Goal: Information Seeking & Learning: Learn about a topic

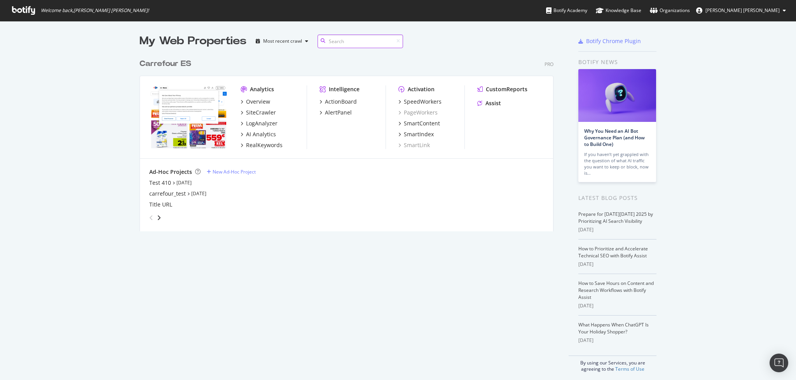
scroll to position [174, 412]
click at [267, 146] on div "RealKeywords" at bounding box center [264, 145] width 37 height 8
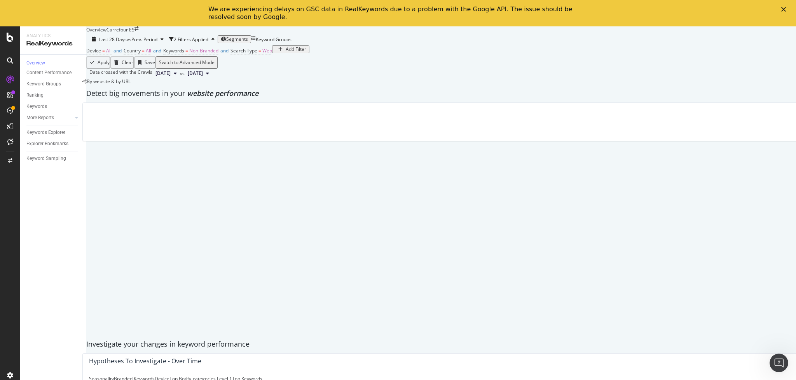
click at [785, 8] on icon "Close" at bounding box center [783, 9] width 5 height 5
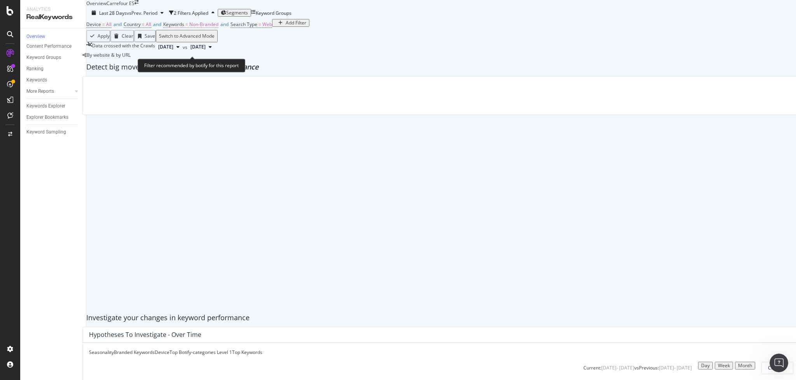
click at [208, 28] on span "Non-Branded" at bounding box center [203, 24] width 29 height 7
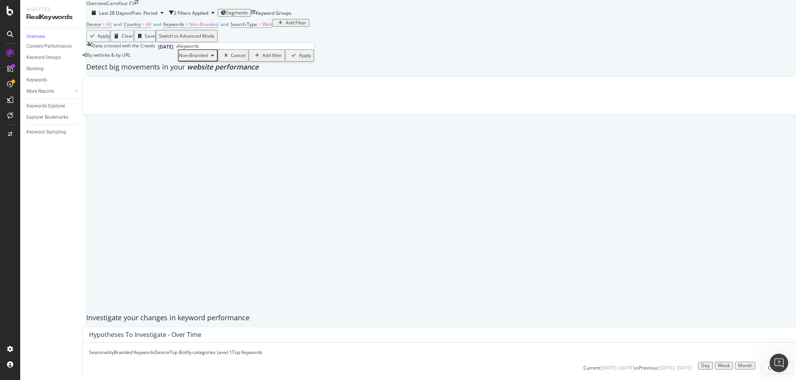
click at [204, 61] on div "Non-Branded" at bounding box center [198, 56] width 38 height 10
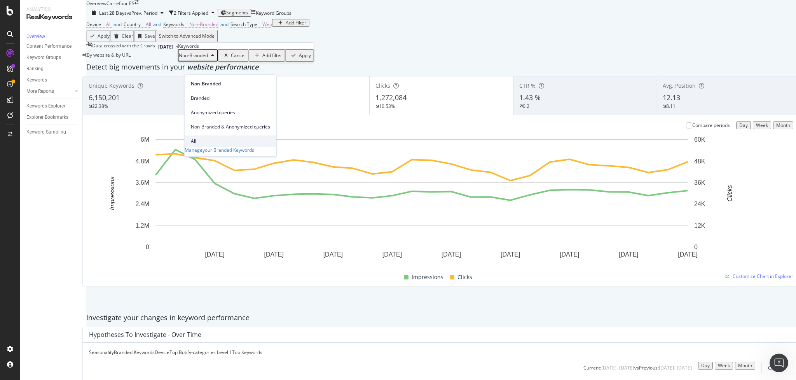
click at [212, 138] on span "All" at bounding box center [230, 141] width 79 height 7
click at [275, 58] on div "Apply" at bounding box center [281, 55] width 12 height 5
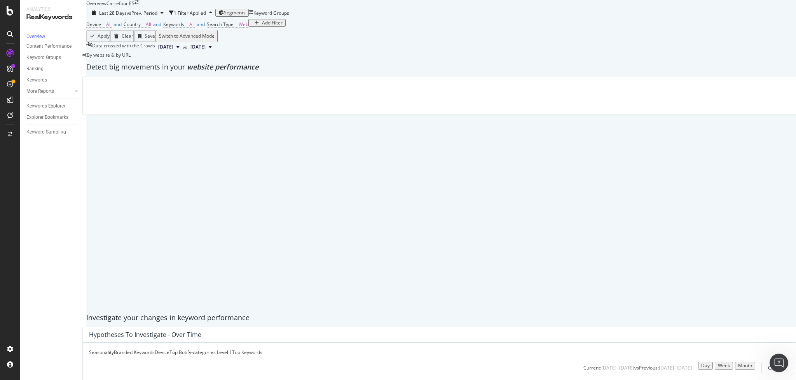
click at [246, 16] on span "Segments" at bounding box center [235, 12] width 22 height 7
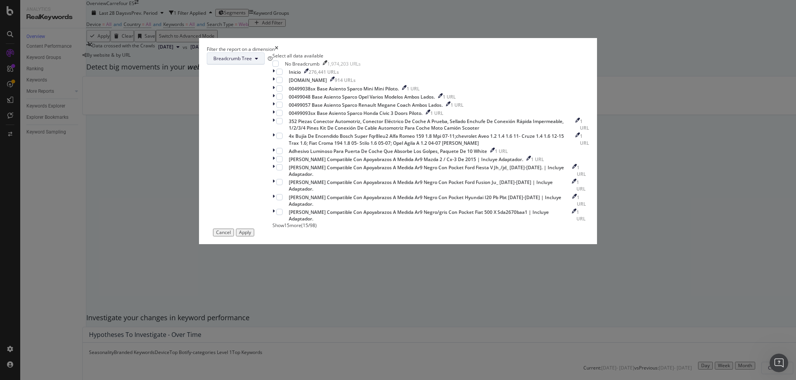
click at [265, 65] on button "Breadcrumb Tree" at bounding box center [236, 58] width 58 height 12
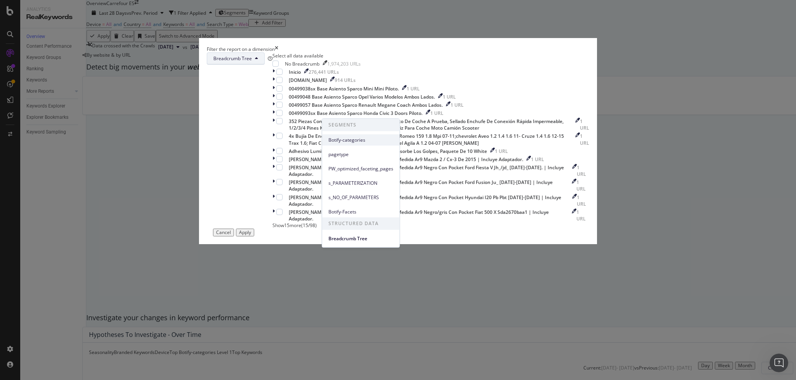
click at [345, 138] on span "Botify-categories" at bounding box center [360, 140] width 65 height 7
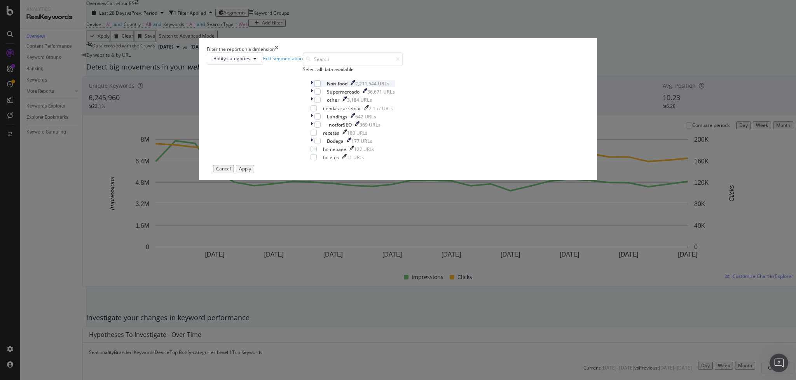
click at [313, 87] on icon "modal" at bounding box center [311, 83] width 2 height 7
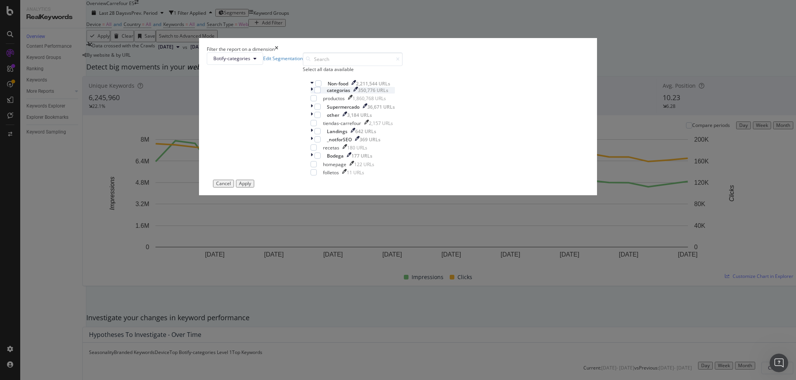
click at [313, 94] on icon "modal" at bounding box center [311, 90] width 2 height 7
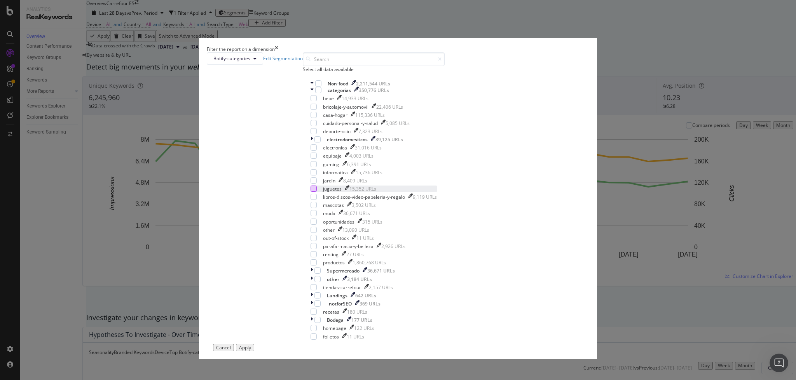
click at [317, 192] on div "modal" at bounding box center [313, 189] width 6 height 6
click at [251, 345] on div "Apply" at bounding box center [245, 347] width 12 height 5
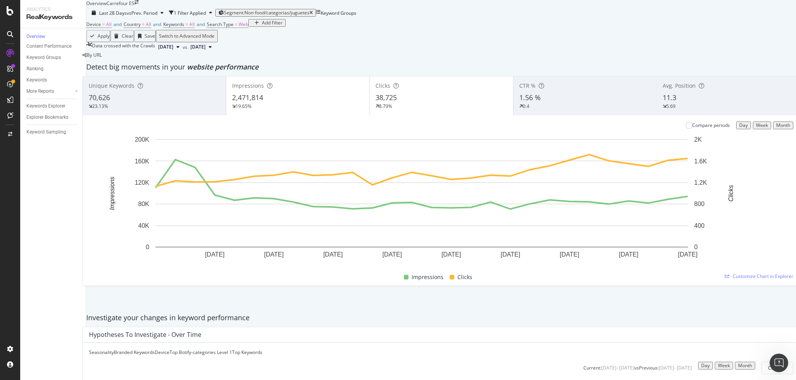
drag, startPoint x: 113, startPoint y: 64, endPoint x: 303, endPoint y: 74, distance: 190.3
click at [262, 26] on div "Add Filter" at bounding box center [272, 22] width 21 height 5
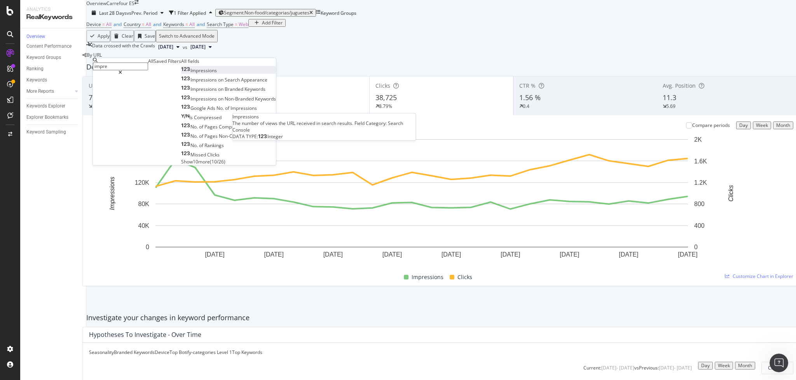
type input "impre"
click at [181, 74] on div "Impressions" at bounding box center [199, 70] width 36 height 7
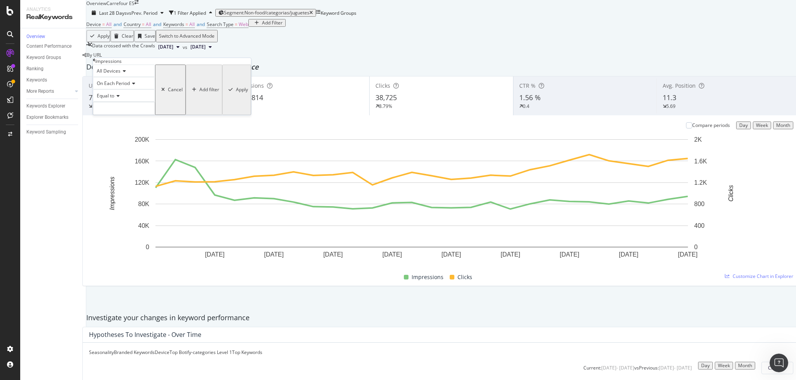
click at [112, 99] on span "Equal to" at bounding box center [105, 95] width 17 height 7
click at [115, 142] on span "Greater than" at bounding box center [109, 139] width 28 height 7
click at [117, 115] on input "number" at bounding box center [124, 108] width 62 height 13
type input "10000"
click at [236, 93] on div "Apply" at bounding box center [242, 89] width 12 height 5
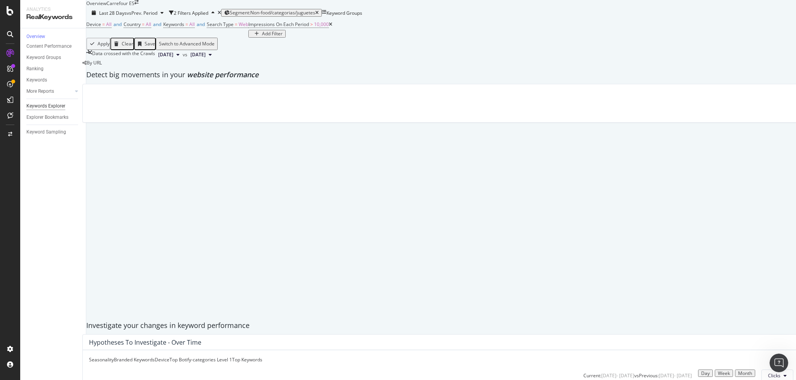
click at [38, 109] on div "Keywords Explorer" at bounding box center [45, 106] width 39 height 8
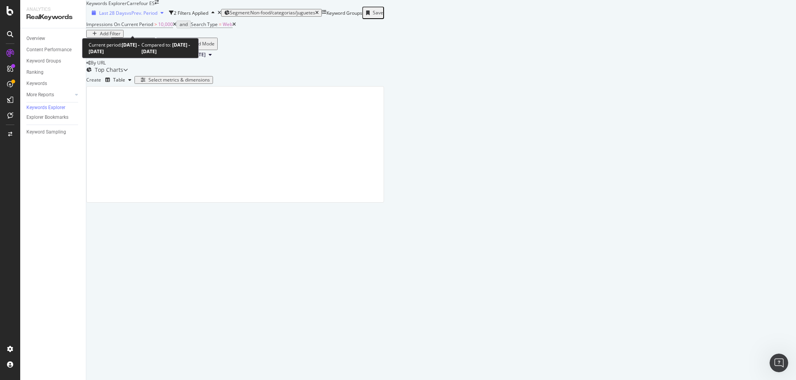
click at [127, 16] on span "Last 28 Days" at bounding box center [113, 13] width 28 height 7
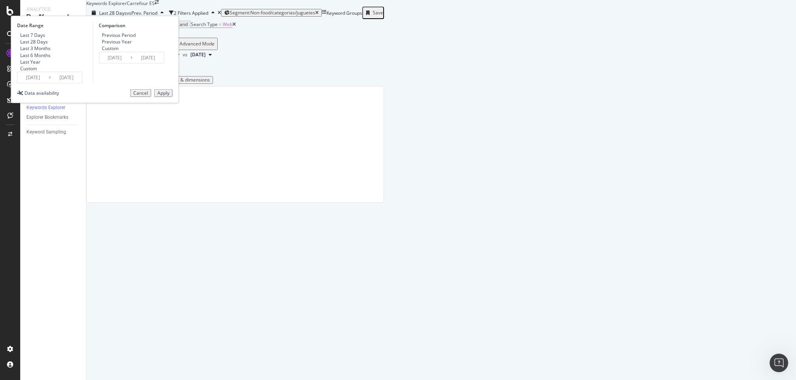
click at [51, 71] on div "Custom" at bounding box center [33, 68] width 33 height 7
click at [49, 83] on input "[DATE]" at bounding box center [32, 77] width 31 height 11
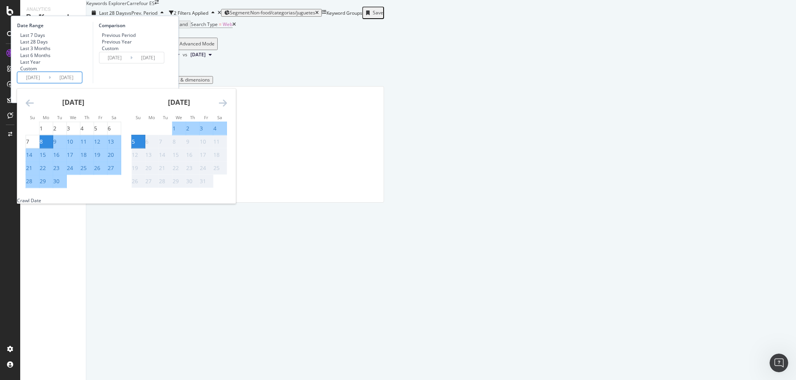
click at [34, 108] on icon "Move backward to switch to the previous month." at bounding box center [30, 102] width 8 height 9
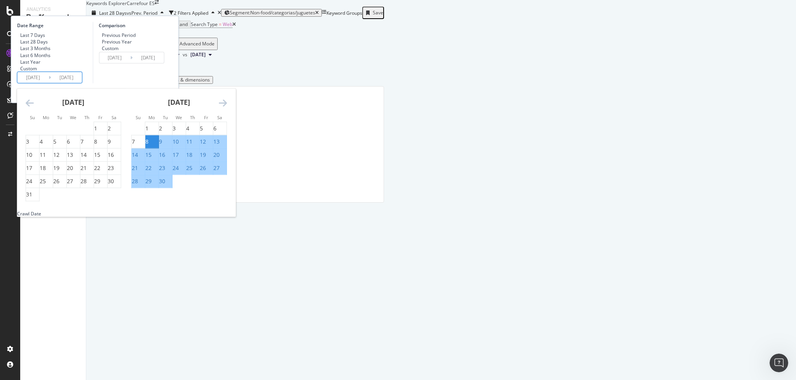
click at [34, 108] on icon "Move backward to switch to the previous month." at bounding box center [30, 102] width 8 height 9
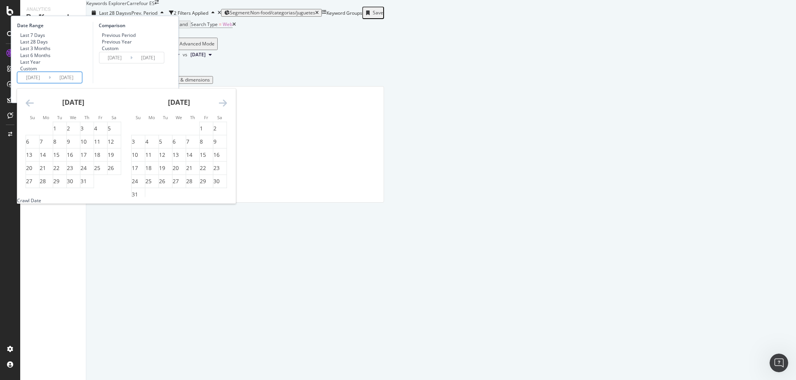
click at [34, 108] on icon "Move backward to switch to the previous month." at bounding box center [30, 102] width 8 height 9
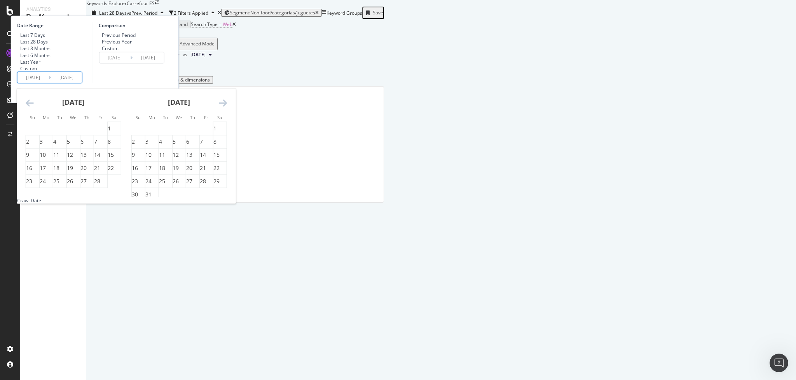
click at [34, 108] on icon "Move backward to switch to the previous month." at bounding box center [30, 102] width 8 height 9
click at [56, 132] on div "1" at bounding box center [54, 129] width 3 height 8
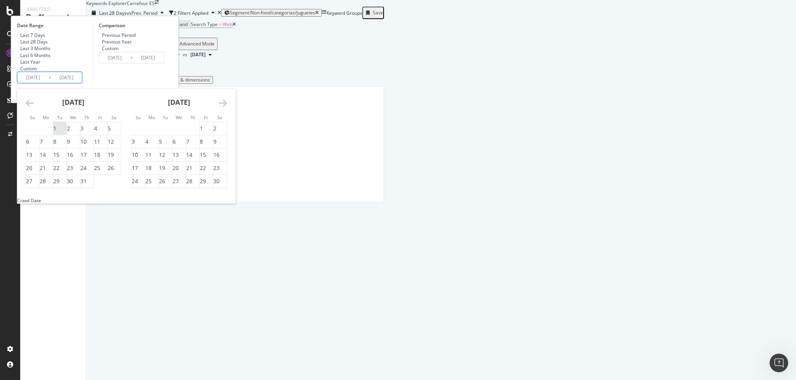
type input "[DATE]"
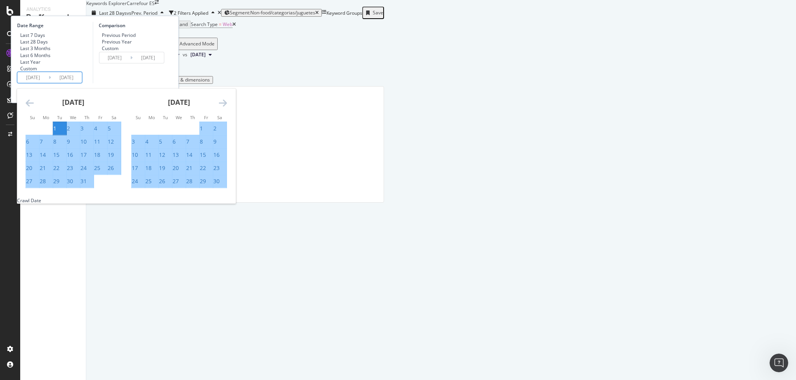
click at [227, 108] on icon "Move forward to switch to the next month." at bounding box center [223, 102] width 8 height 9
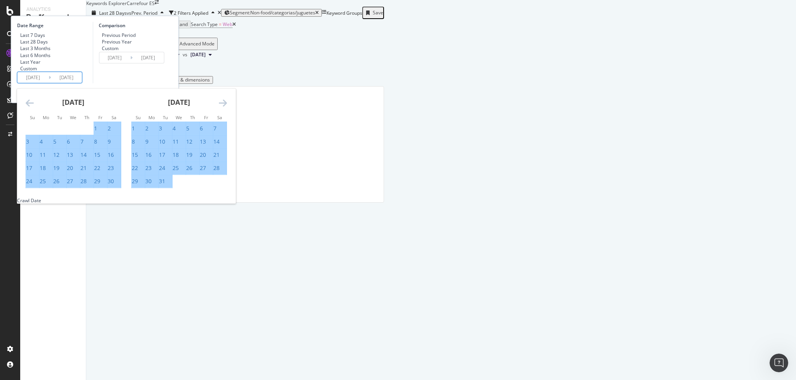
click at [227, 108] on icon "Move forward to switch to the next month." at bounding box center [223, 102] width 8 height 9
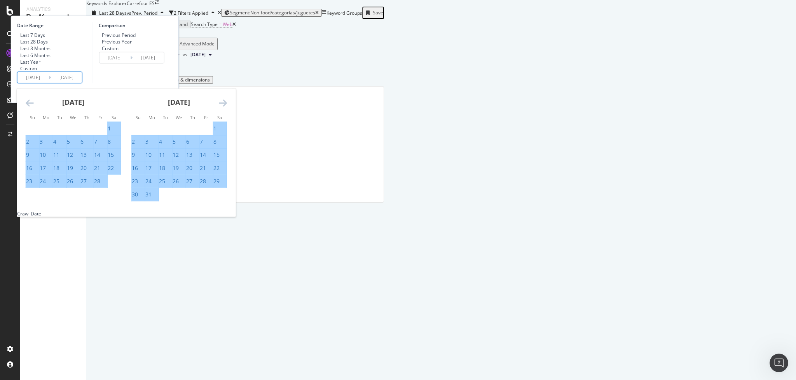
click at [227, 108] on icon "Move forward to switch to the next month." at bounding box center [223, 102] width 8 height 9
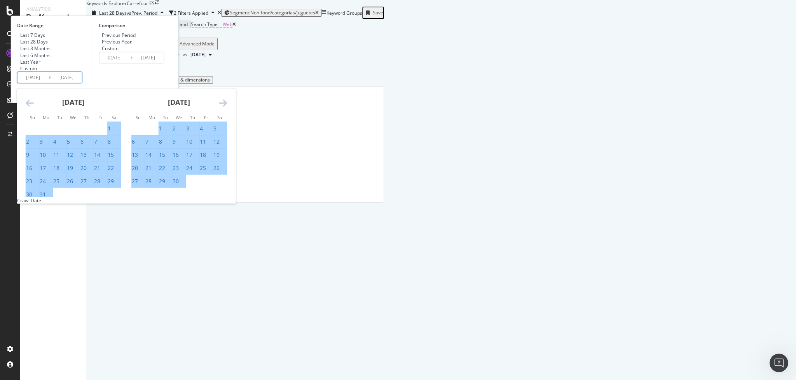
click at [227, 108] on icon "Move forward to switch to the next month." at bounding box center [223, 102] width 8 height 9
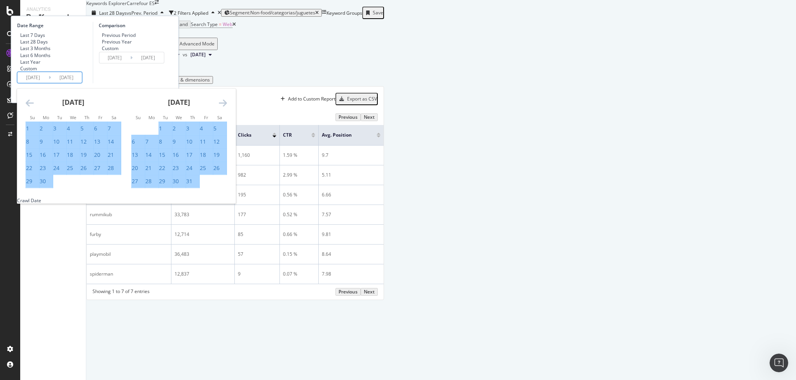
click at [227, 108] on icon "Move forward to switch to the next month." at bounding box center [223, 102] width 8 height 9
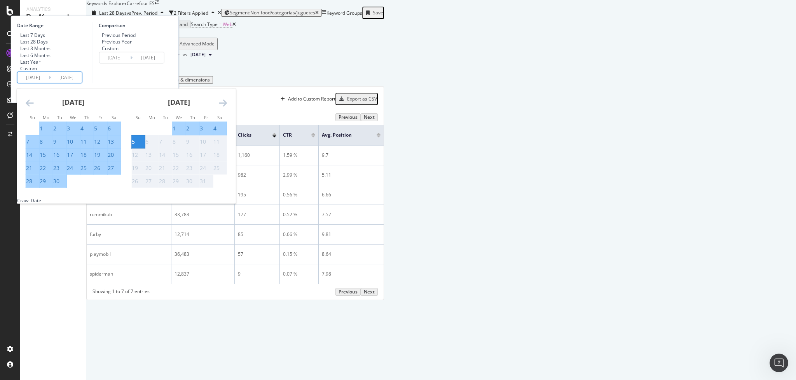
click at [135, 146] on div "5" at bounding box center [133, 142] width 3 height 8
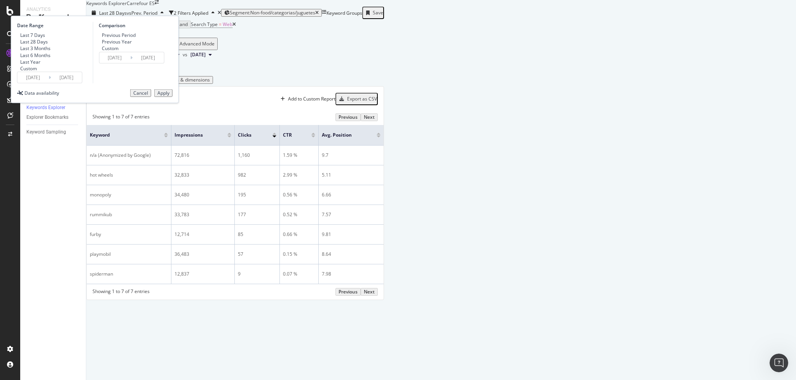
click at [169, 96] on div "Apply" at bounding box center [163, 93] width 12 height 5
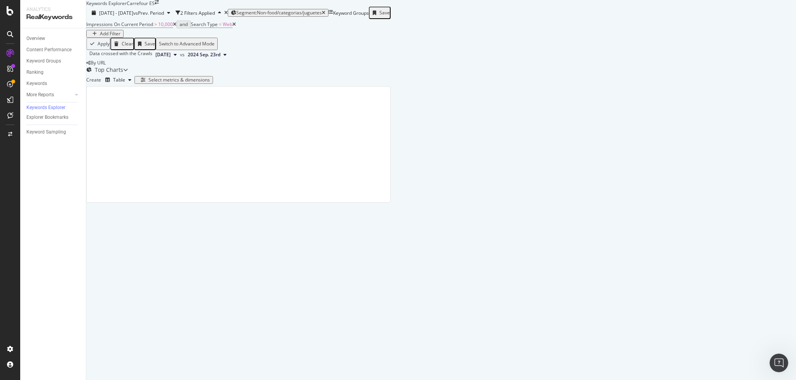
click at [220, 58] on span "2024 Sep. 23rd" at bounding box center [204, 54] width 33 height 7
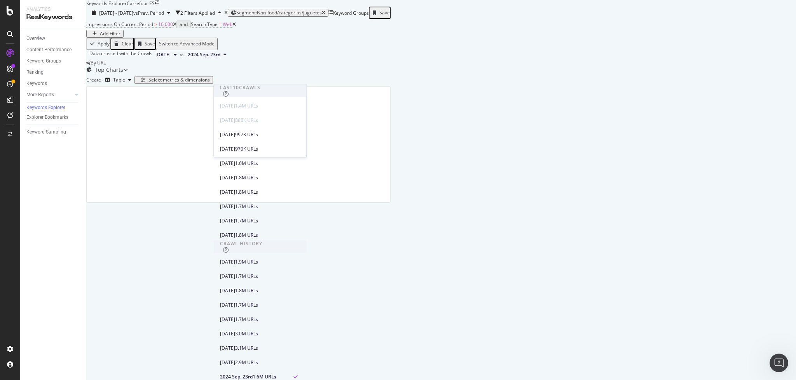
click at [123, 74] on div "Top Charts" at bounding box center [104, 70] width 37 height 8
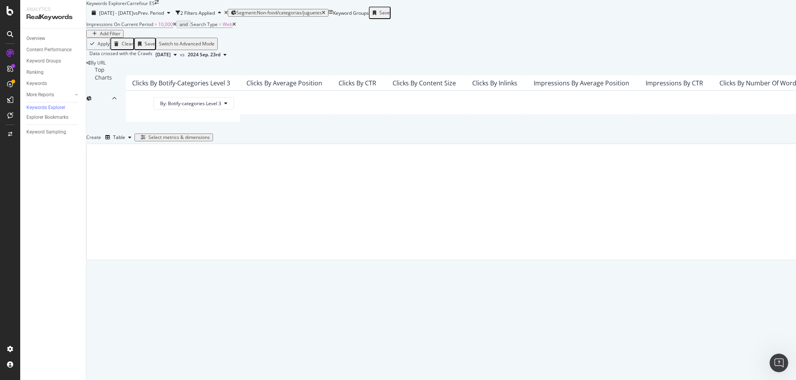
click at [112, 115] on div "Top Charts" at bounding box center [99, 98] width 26 height 65
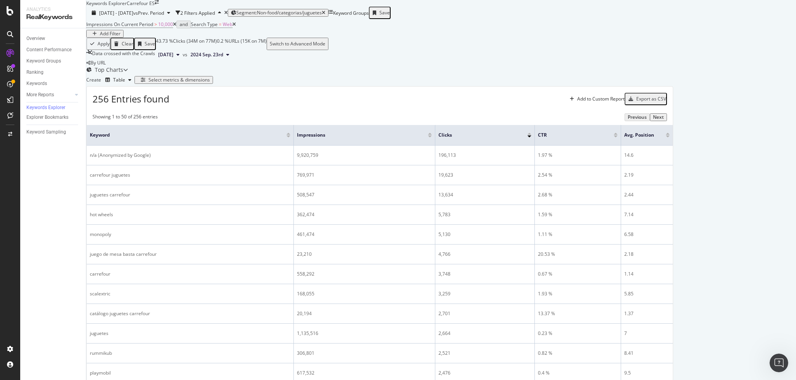
click at [210, 83] on div "Select metrics & dimensions" at bounding box center [178, 79] width 61 height 5
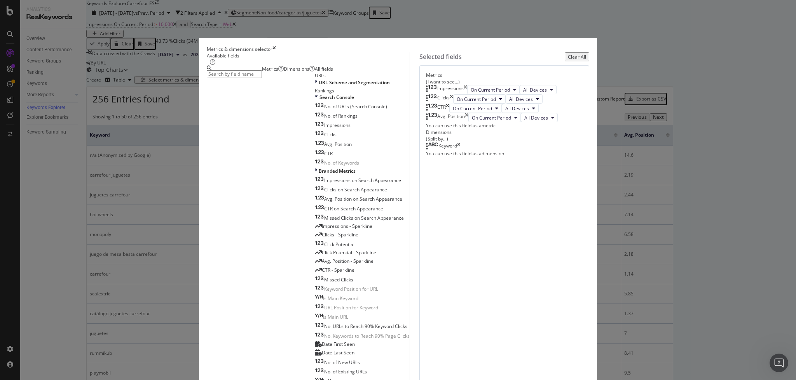
click at [262, 78] on input "modal" at bounding box center [234, 74] width 55 height 8
click at [262, 78] on input "full url" at bounding box center [234, 74] width 55 height 8
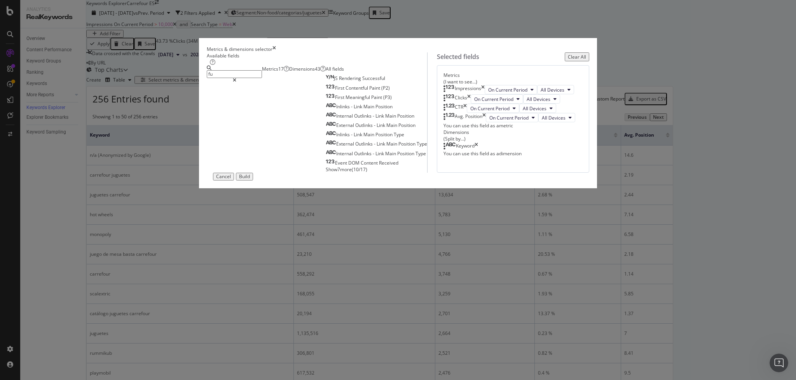
type input "f"
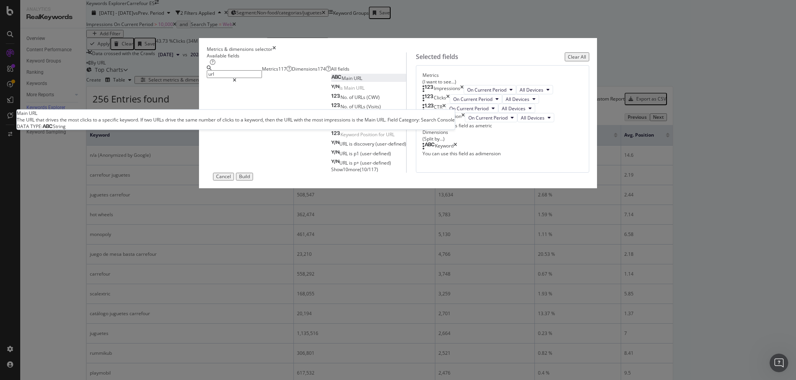
type input "url"
click at [331, 82] on div "Main URL" at bounding box center [346, 78] width 31 height 7
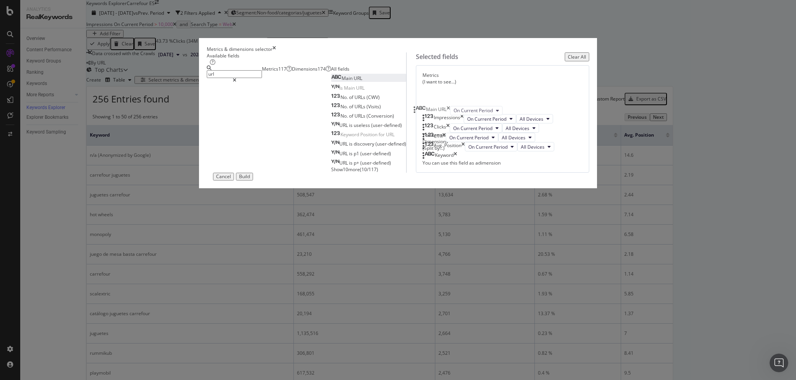
drag, startPoint x: 427, startPoint y: 186, endPoint x: 422, endPoint y: 111, distance: 75.2
click at [422, 111] on body "Analytics RealKeywords Overview Content Performance Keyword Groups Ranking Keyw…" at bounding box center [398, 190] width 796 height 380
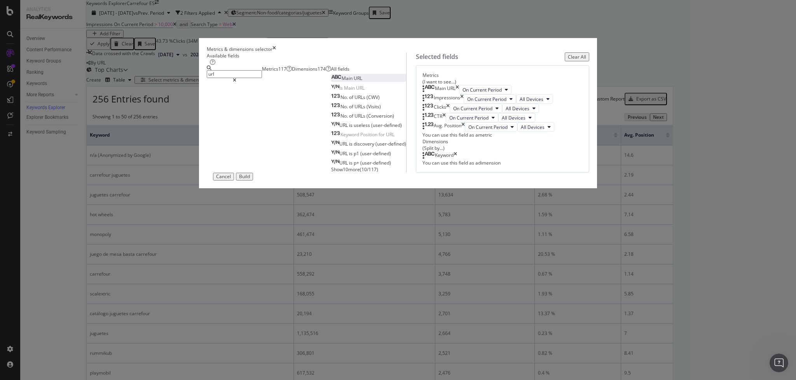
click at [250, 179] on div "Build" at bounding box center [244, 176] width 11 height 5
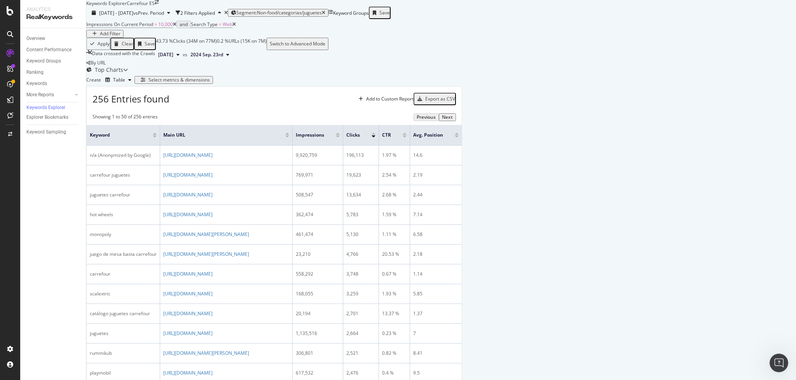
click at [210, 83] on div "Select metrics & dimensions" at bounding box center [178, 79] width 61 height 5
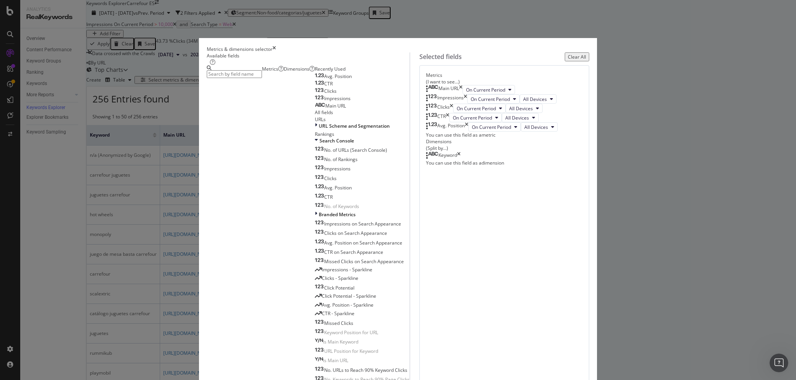
click at [460, 160] on icon "times" at bounding box center [458, 156] width 3 height 8
drag, startPoint x: 450, startPoint y: 112, endPoint x: 454, endPoint y: 284, distance: 172.5
click at [454, 284] on body "Analytics RealKeywords Overview Content Performance Keyword Groups Ranking Keyw…" at bounding box center [398, 190] width 796 height 380
click at [454, 159] on div "No Dimension Selected" at bounding box center [504, 155] width 157 height 7
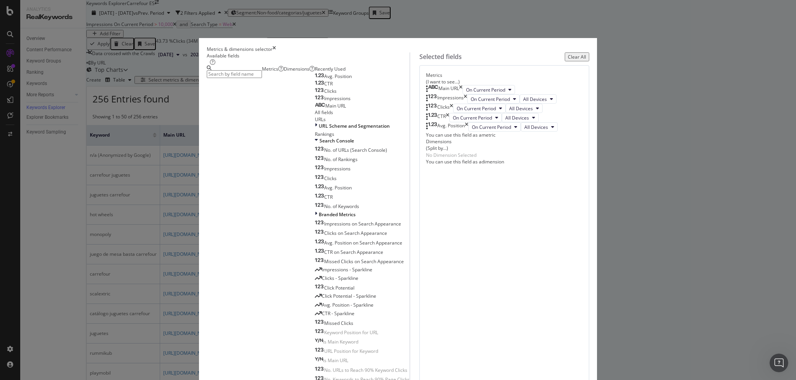
click at [472, 159] on div "No Dimension Selected" at bounding box center [451, 155] width 51 height 7
click at [262, 78] on input "modal" at bounding box center [234, 74] width 55 height 8
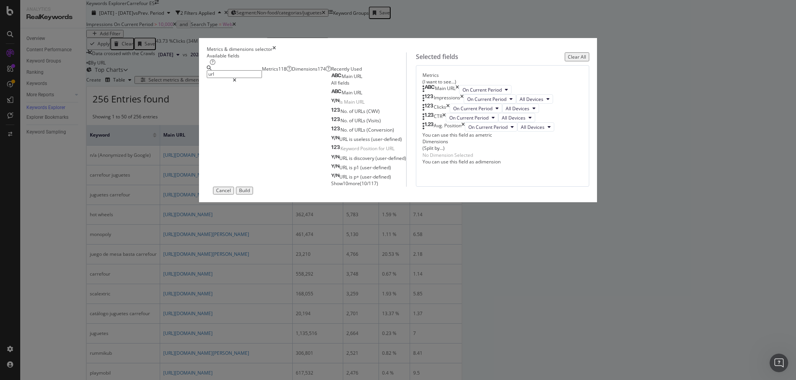
type input "url"
click at [473, 159] on div "No Dimension Selected" at bounding box center [447, 155] width 51 height 7
click at [464, 159] on div "No Dimension Selected" at bounding box center [502, 155] width 160 height 7
click at [250, 193] on div "Build" at bounding box center [244, 190] width 11 height 5
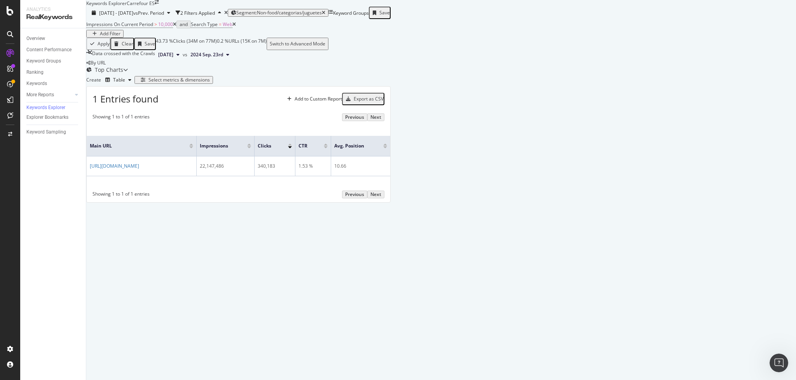
click at [210, 83] on div "Select metrics & dimensions" at bounding box center [178, 79] width 61 height 5
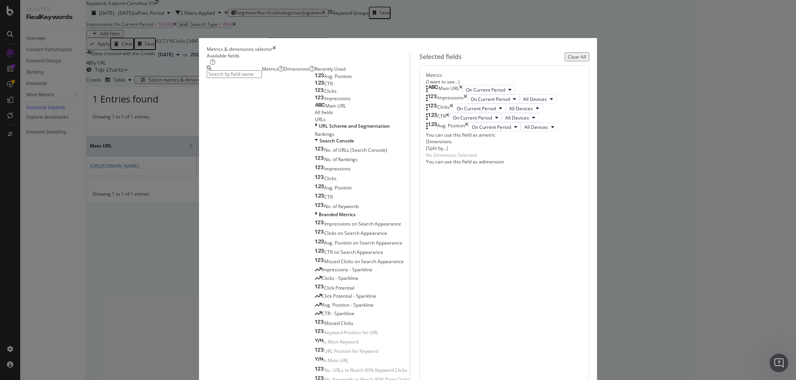
click at [429, 152] on div "Dimensions (Split by...)" at bounding box center [504, 144] width 157 height 13
click at [435, 159] on div "No Dimension Selected" at bounding box center [504, 155] width 157 height 7
click at [276, 47] on icon "times" at bounding box center [273, 49] width 3 height 7
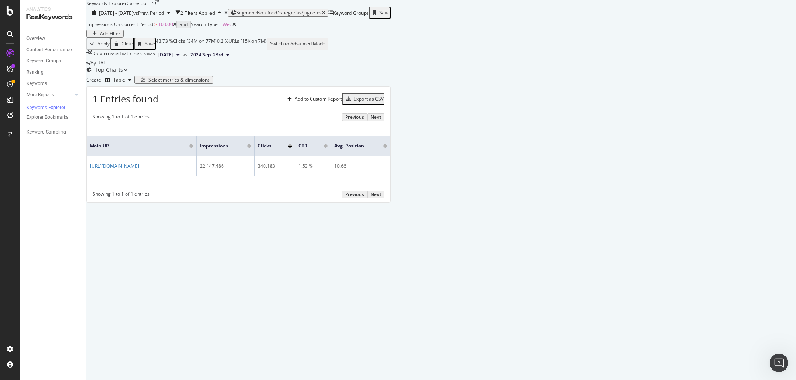
click at [120, 37] on div "Add Filter" at bounding box center [110, 33] width 21 height 5
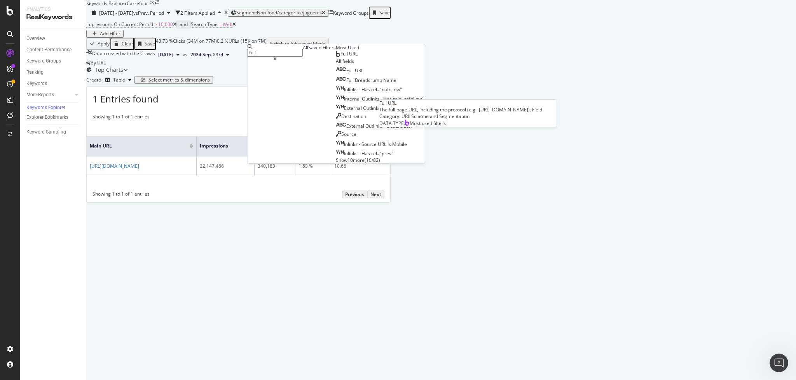
type input "full"
click at [340, 57] on span "Full URL" at bounding box center [348, 54] width 17 height 7
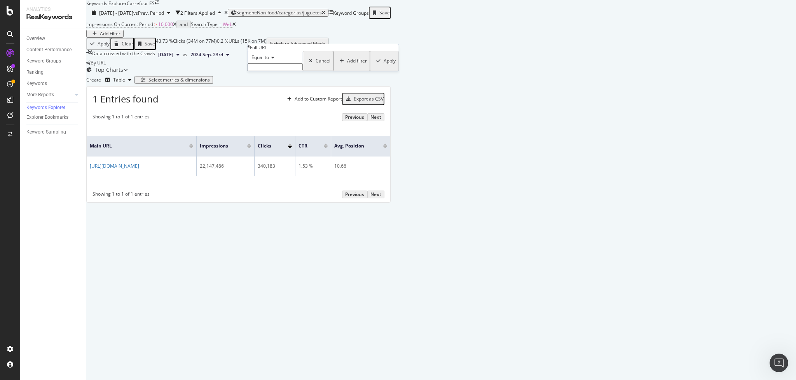
click at [267, 71] on div "Equal to" at bounding box center [274, 61] width 55 height 20
click at [267, 61] on span "Equal to" at bounding box center [259, 57] width 17 height 7
click at [269, 120] on span "Contains" at bounding box center [259, 116] width 19 height 7
click at [268, 71] on input "text" at bounding box center [274, 67] width 55 height 8
type input "/juguetes"
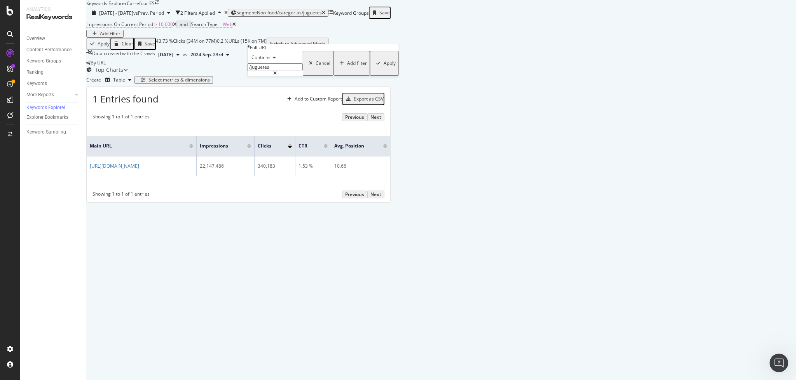
drag, startPoint x: 334, startPoint y: 103, endPoint x: 189, endPoint y: 170, distance: 160.1
click at [383, 66] on div "Apply" at bounding box center [389, 63] width 12 height 5
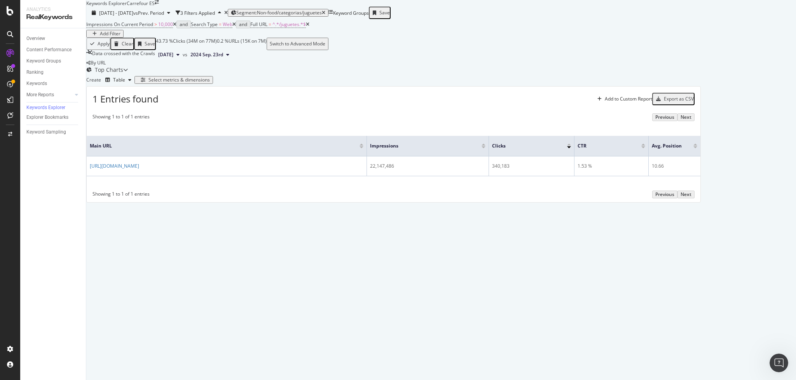
click at [210, 83] on div "Select metrics & dimensions" at bounding box center [178, 79] width 61 height 5
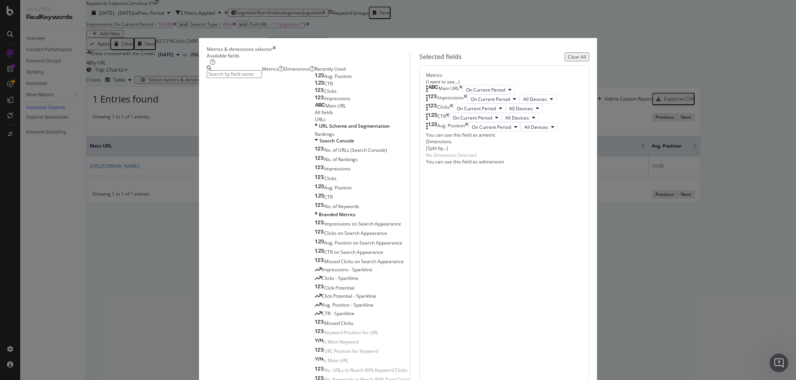
click at [309, 72] on div "Dimensions" at bounding box center [299, 69] width 31 height 7
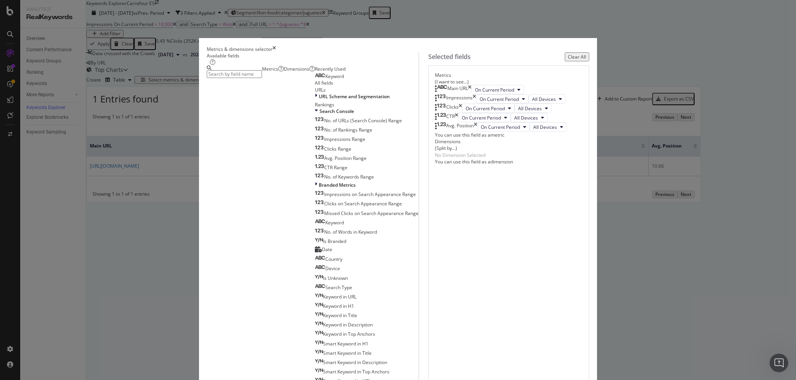
click at [262, 78] on input "modal" at bounding box center [234, 74] width 55 height 8
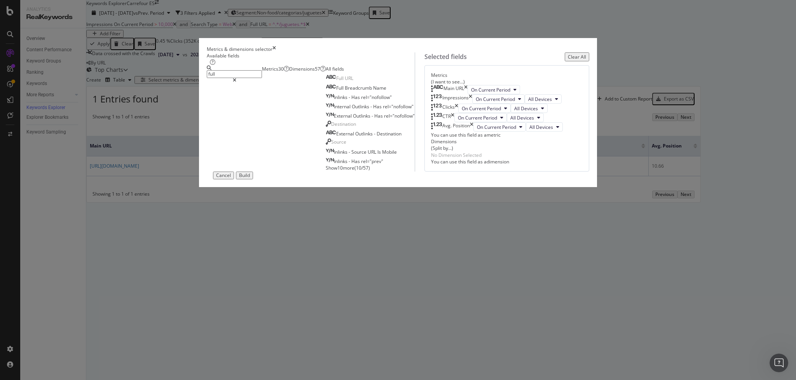
type input "full"
click at [467, 94] on icon "times" at bounding box center [465, 89] width 3 height 9
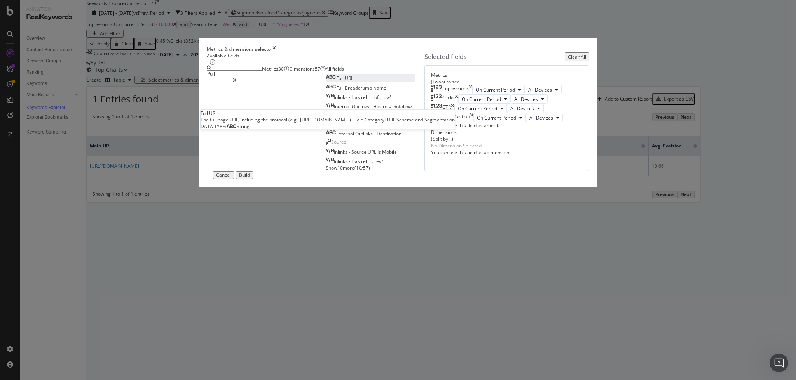
click at [336, 82] on span "Full" at bounding box center [340, 78] width 9 height 7
click at [454, 113] on icon "times" at bounding box center [452, 108] width 3 height 9
click at [473, 113] on div "Avg. Position" at bounding box center [452, 108] width 42 height 9
click at [470, 113] on div "Avg. Position" at bounding box center [456, 108] width 28 height 9
click at [253, 179] on button "Build" at bounding box center [244, 175] width 17 height 8
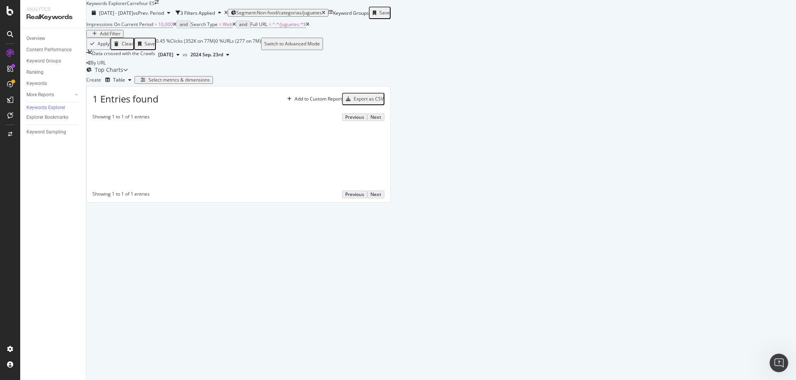
click at [309, 27] on icon at bounding box center [307, 24] width 3 height 5
click at [120, 37] on div "Add Filter" at bounding box center [110, 33] width 21 height 5
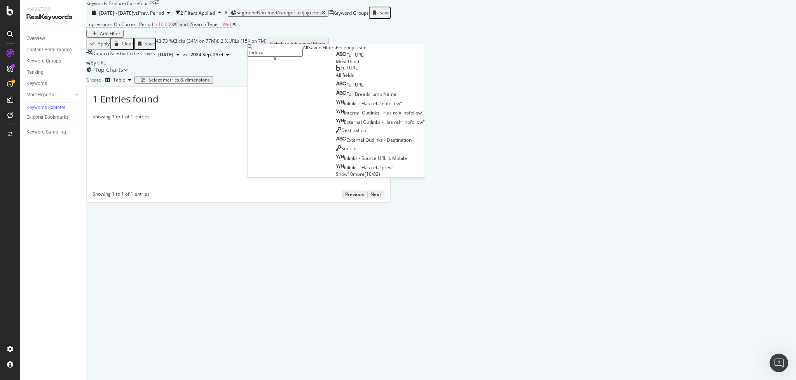
type input "indexab"
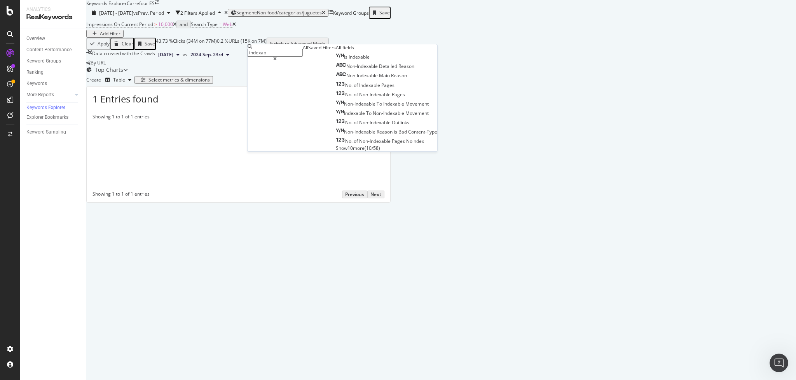
click at [348, 60] on span "Indexable" at bounding box center [358, 57] width 21 height 7
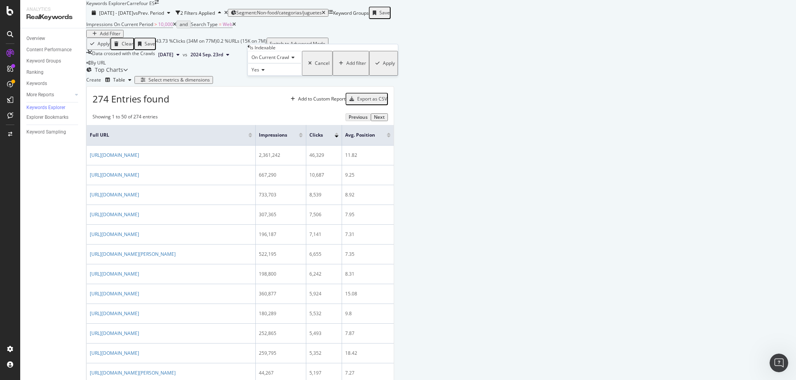
click at [383, 66] on div "Apply" at bounding box center [389, 63] width 12 height 5
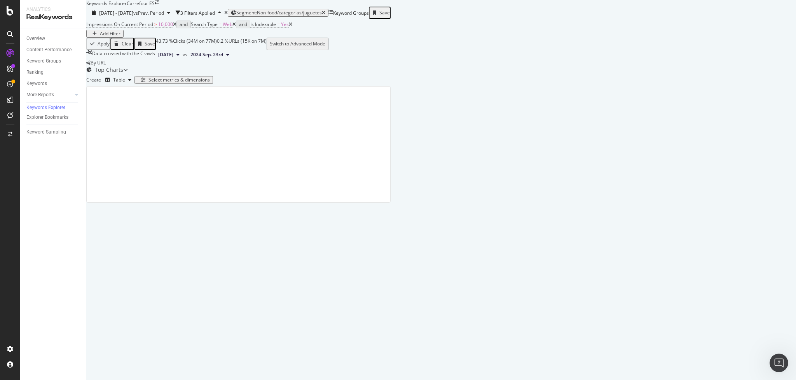
click at [173, 58] on span "[DATE]" at bounding box center [165, 54] width 15 height 7
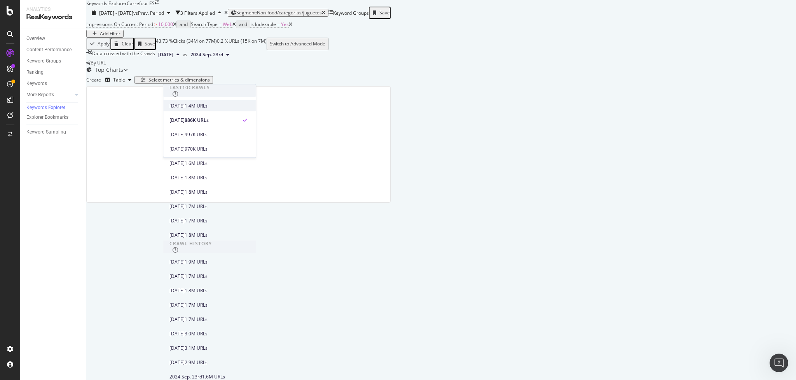
click at [185, 105] on div "[DATE]" at bounding box center [176, 105] width 15 height 7
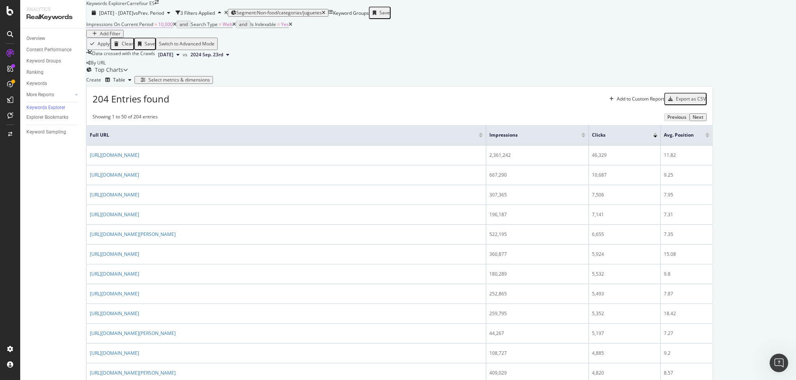
click at [167, 28] on span "10,000" at bounding box center [165, 24] width 15 height 7
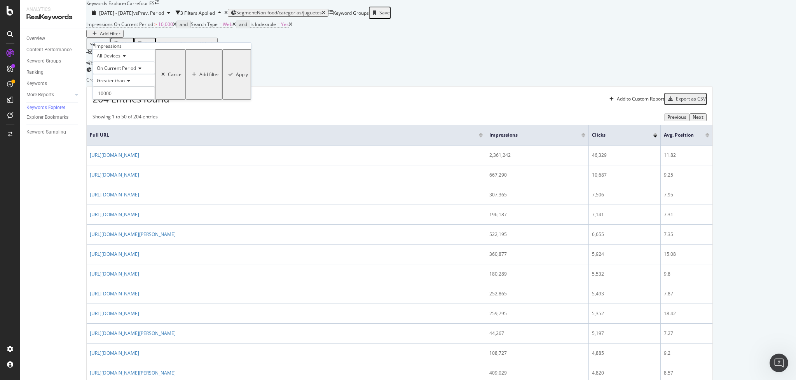
click at [108, 100] on input "10000" at bounding box center [124, 93] width 62 height 13
type input "12000"
click at [236, 77] on div "Apply" at bounding box center [242, 74] width 12 height 5
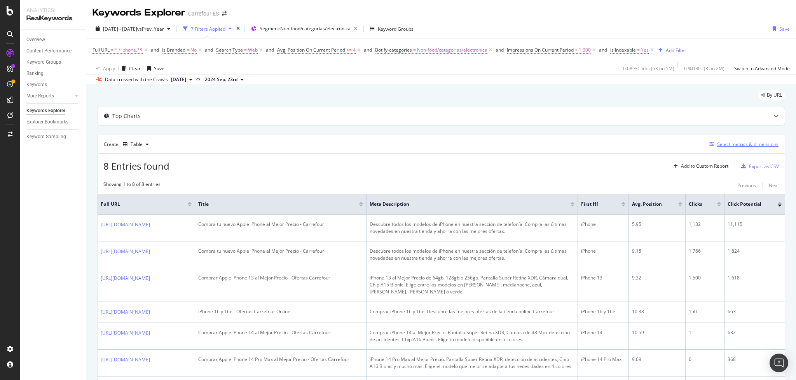
click at [721, 143] on div "Select metrics & dimensions" at bounding box center [747, 144] width 61 height 7
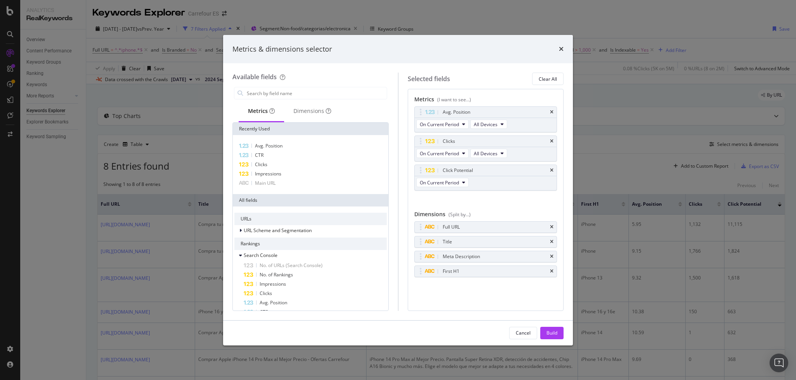
click at [563, 43] on div "Metrics & dimensions selector" at bounding box center [398, 49] width 350 height 29
click at [560, 48] on icon "times" at bounding box center [561, 49] width 5 height 6
